Goal: Task Accomplishment & Management: Manage account settings

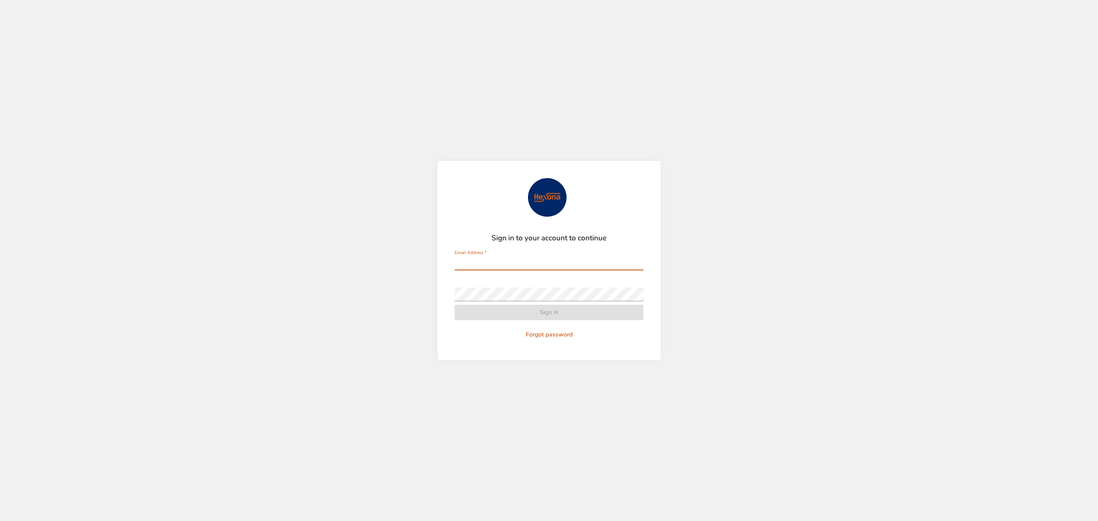
type input "**********"
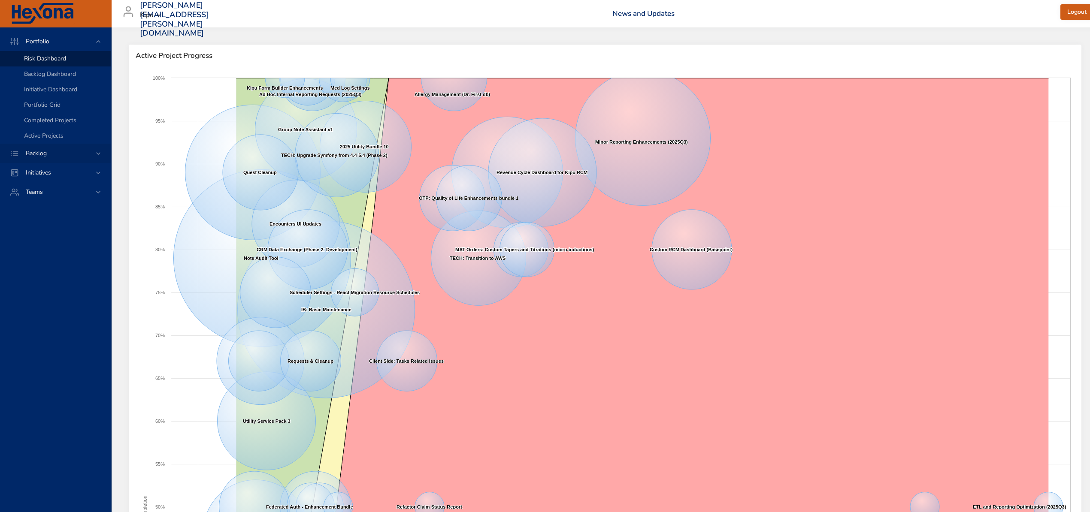
click at [36, 149] on span "Backlog" at bounding box center [36, 153] width 35 height 8
click at [29, 76] on span "Backlog Details" at bounding box center [44, 78] width 41 height 8
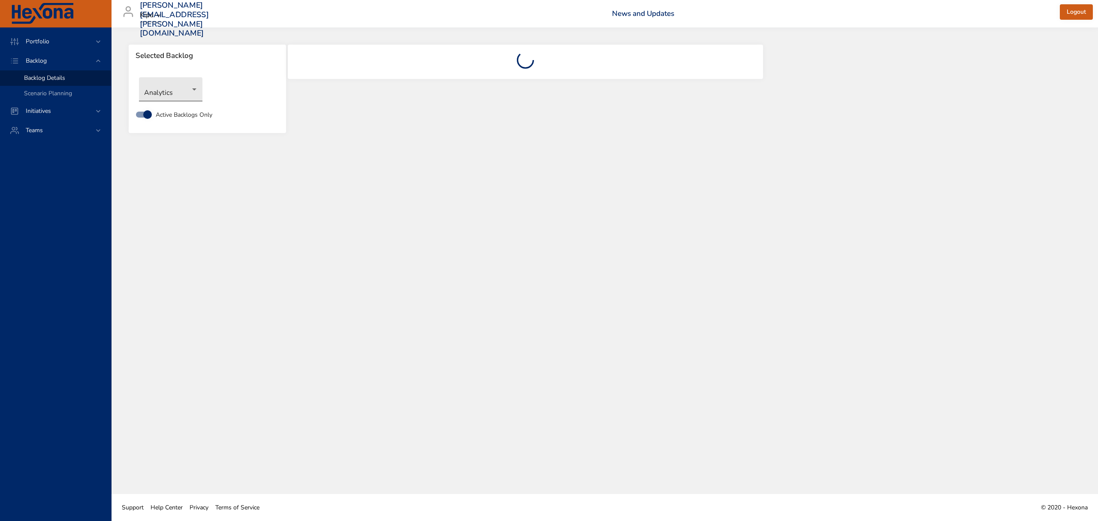
click at [187, 89] on body "Portfolio Backlog Backlog Details Scenario Planning Initiatives Teams [PERSON_N…" at bounding box center [549, 260] width 1098 height 521
click at [167, 158] on li "Innovation" at bounding box center [171, 160] width 64 height 14
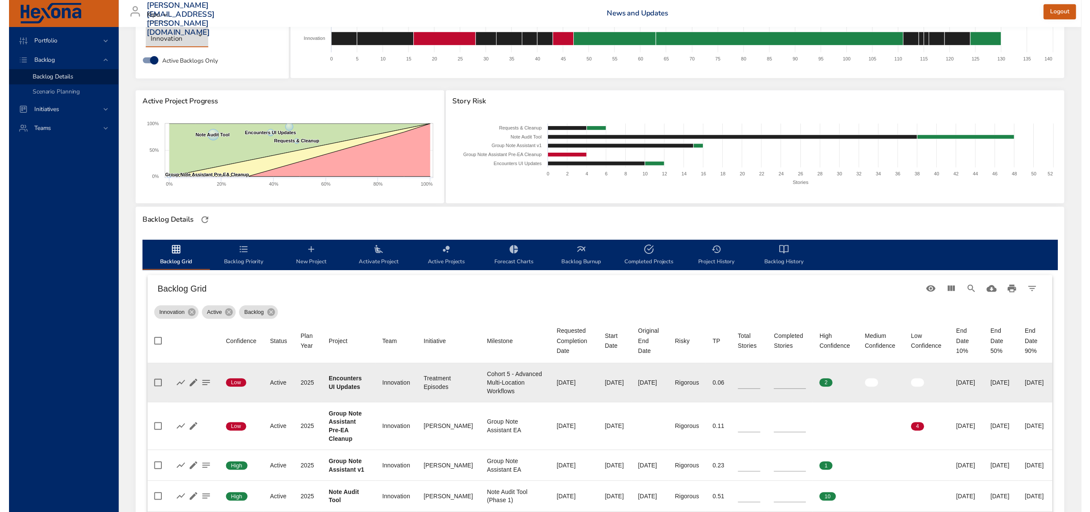
scroll to position [114, 0]
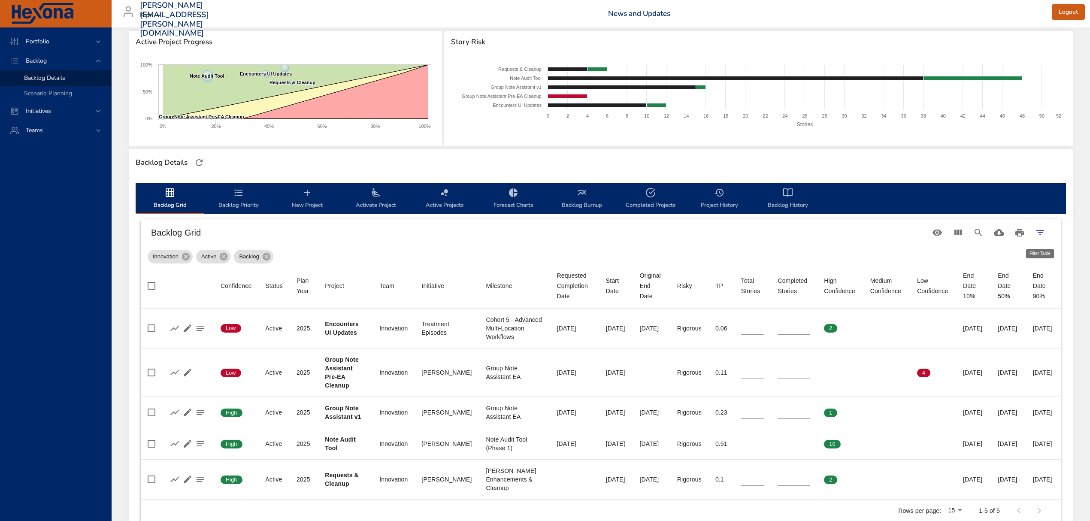
click at [1037, 230] on icon "Filter Table" at bounding box center [1040, 232] width 10 height 10
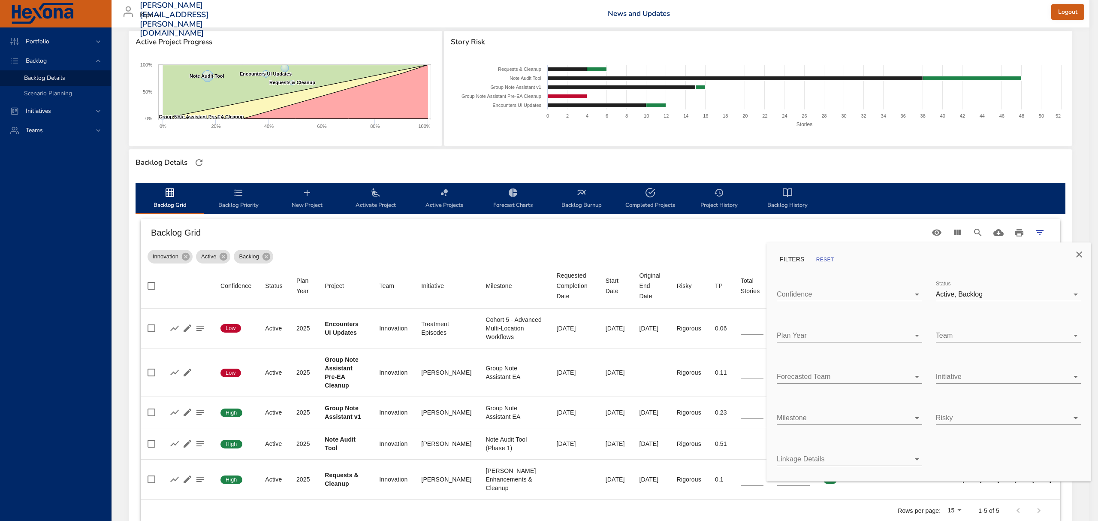
click at [1055, 294] on body "Portfolio Backlog Backlog Details Scenario Planning Initiatives Teams [PERSON_N…" at bounding box center [549, 146] width 1098 height 521
type input "*"
type input "**"
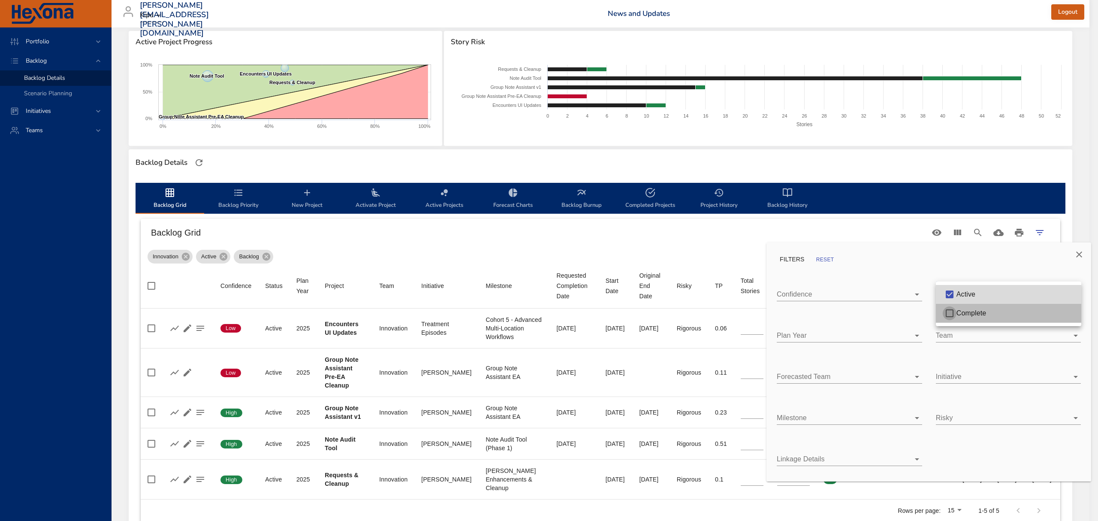
type input "**"
type input "*"
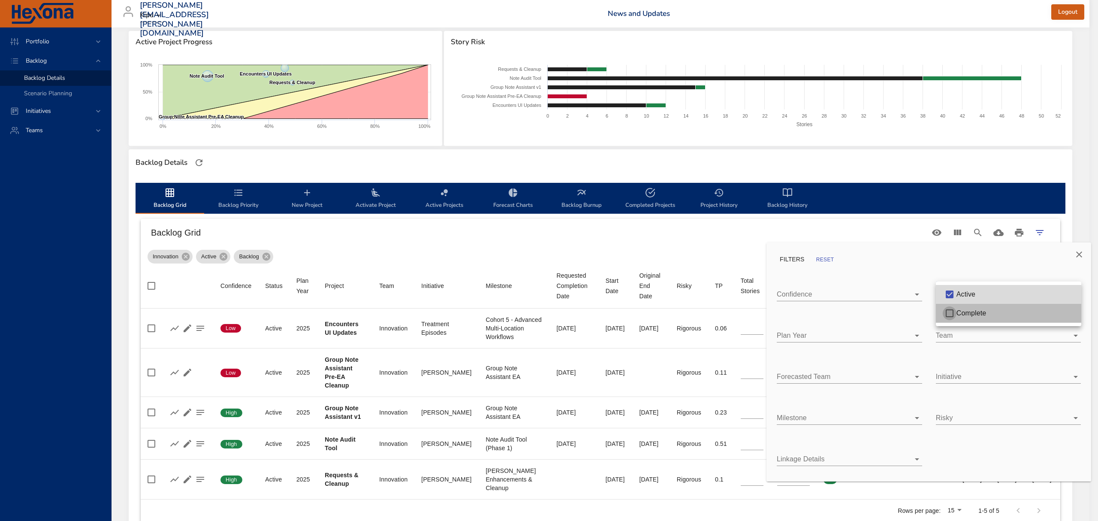
type input "*"
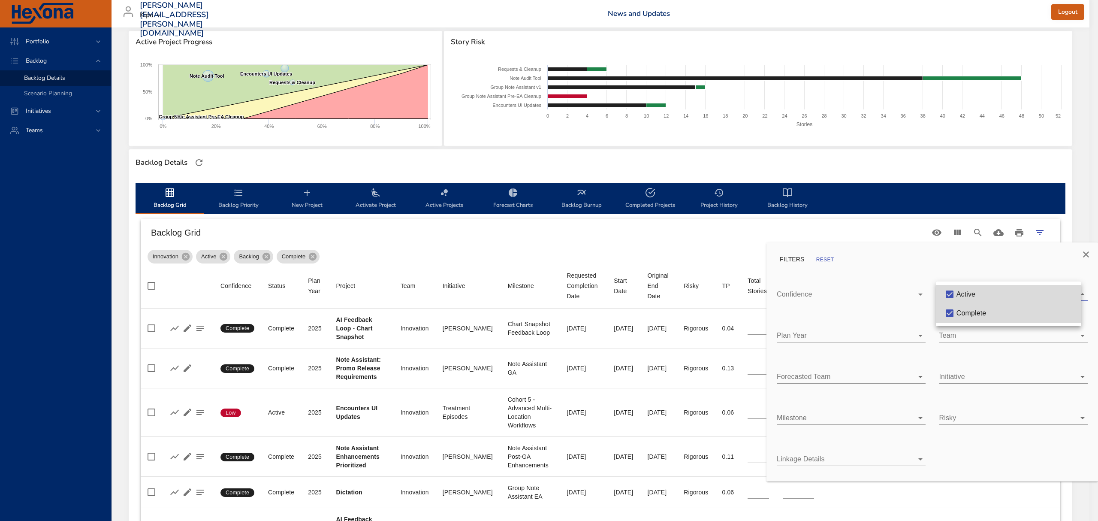
click at [681, 239] on div at bounding box center [549, 260] width 1098 height 521
click at [474, 232] on div at bounding box center [549, 260] width 1098 height 521
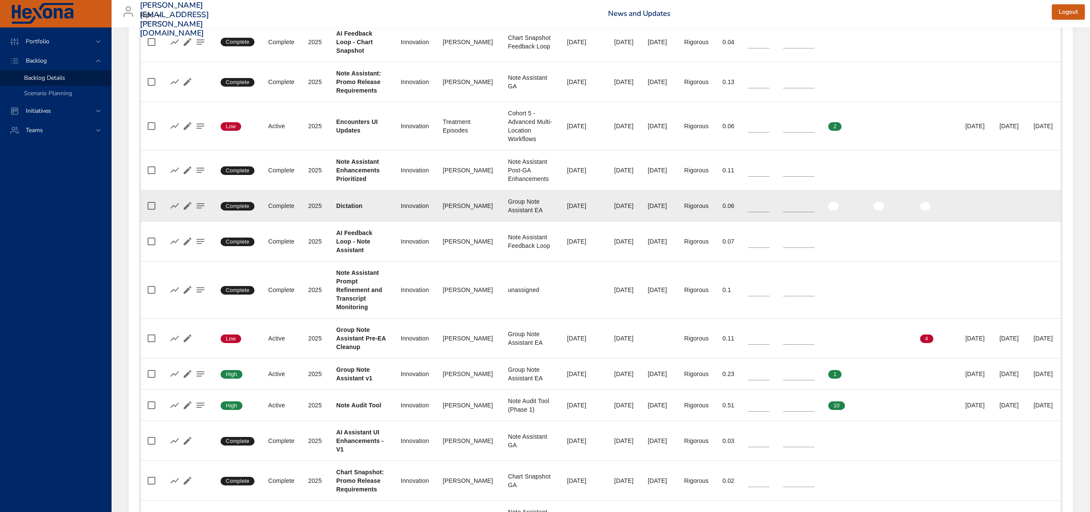
scroll to position [457, 0]
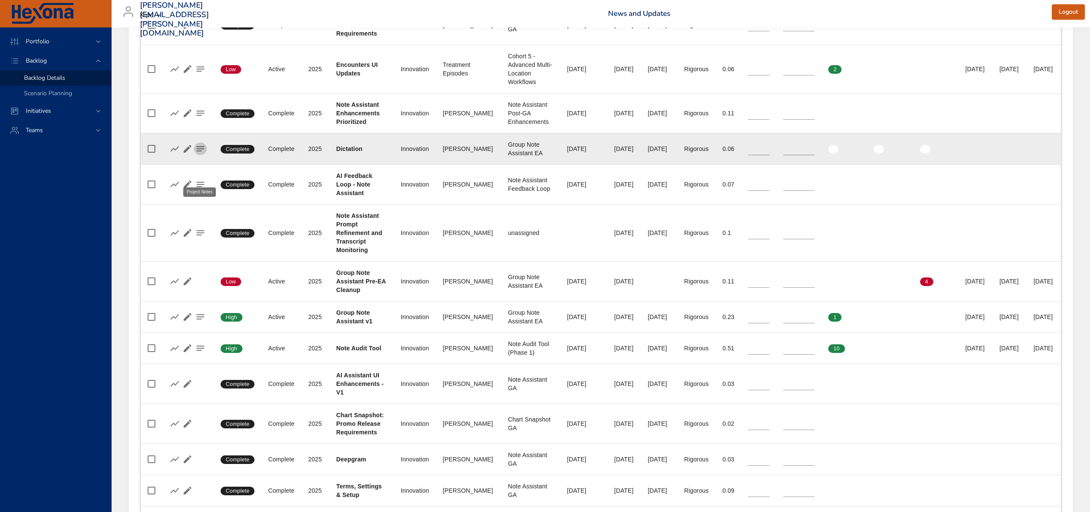
click at [200, 154] on icon "button" at bounding box center [200, 149] width 10 height 10
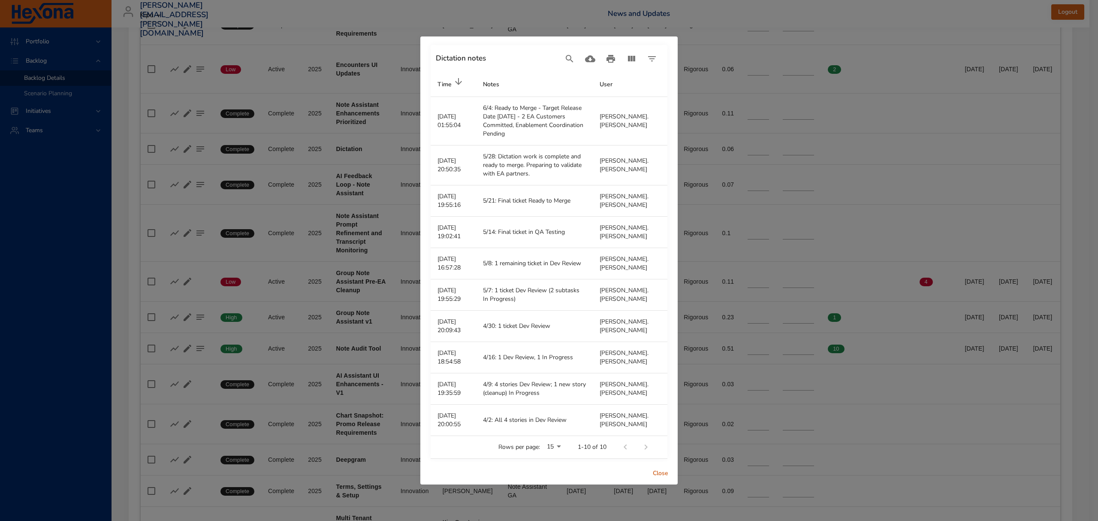
click at [659, 468] on span "Close" at bounding box center [660, 473] width 21 height 11
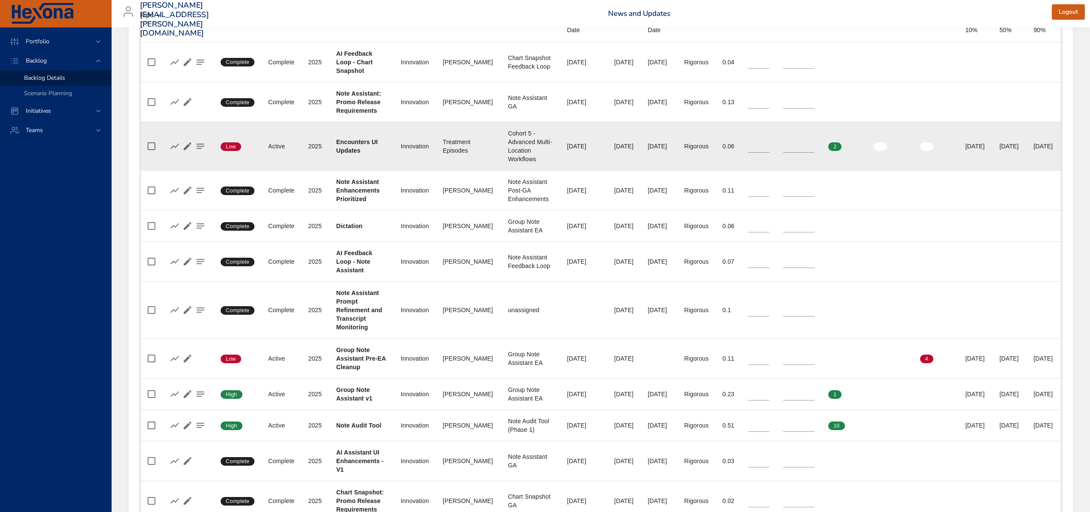
scroll to position [400, 0]
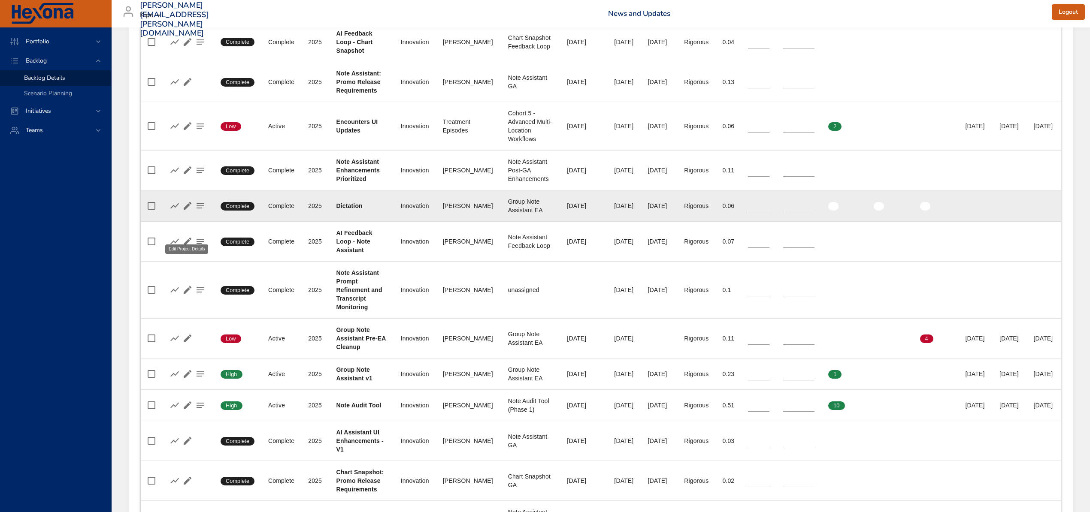
click at [185, 211] on icon "button" at bounding box center [187, 206] width 10 height 10
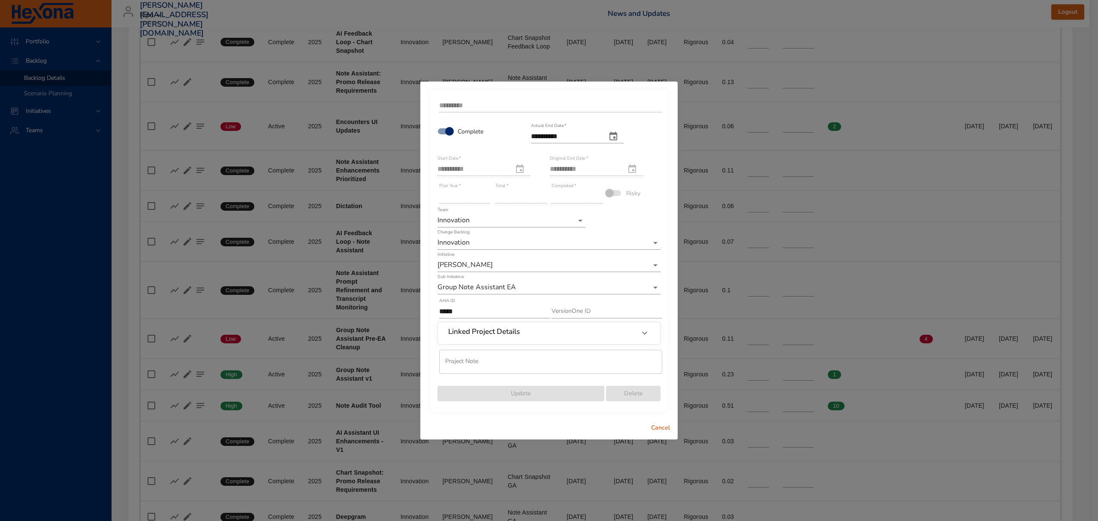
click at [661, 426] on span "Cancel" at bounding box center [660, 428] width 21 height 11
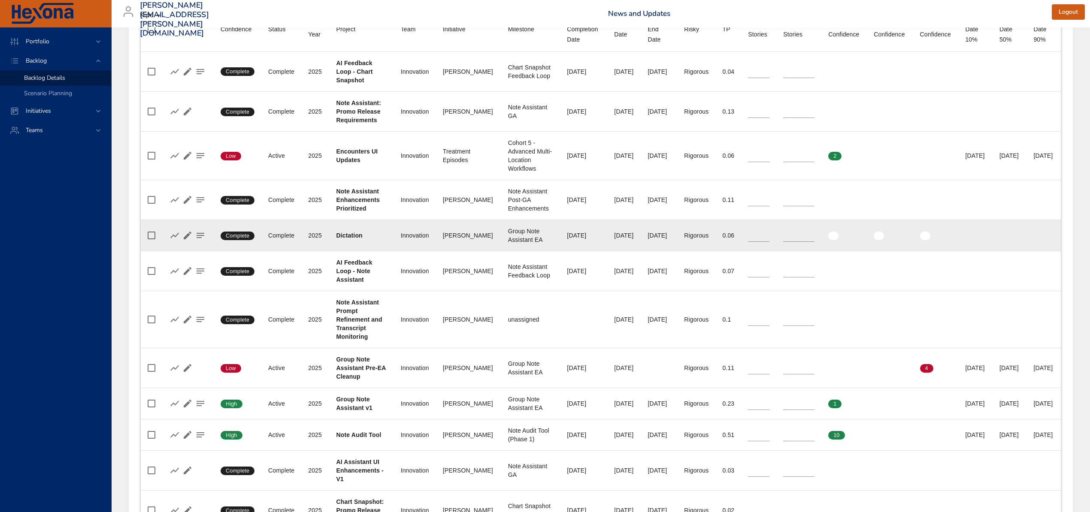
scroll to position [343, 0]
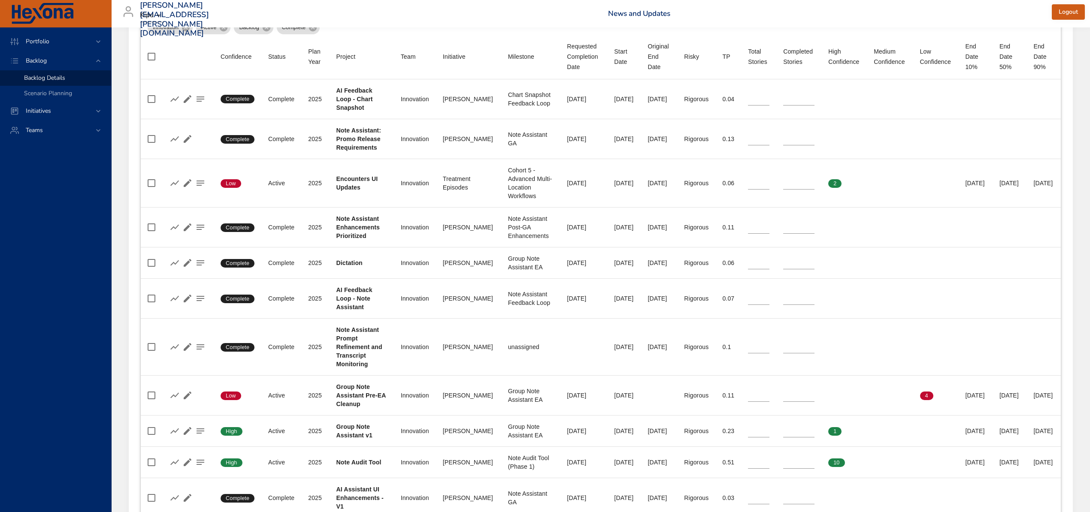
click at [1075, 9] on span "Logout" at bounding box center [1067, 12] width 19 height 11
